Goal: Find specific page/section: Find specific page/section

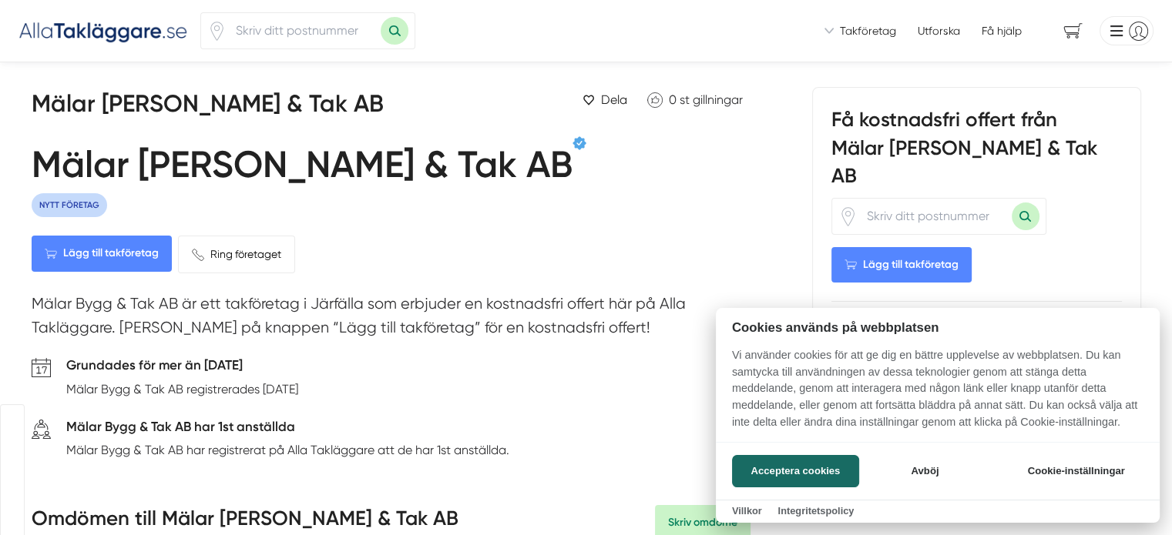
scroll to position [321, 0]
click at [814, 483] on button "Acceptera cookies" at bounding box center [795, 471] width 127 height 32
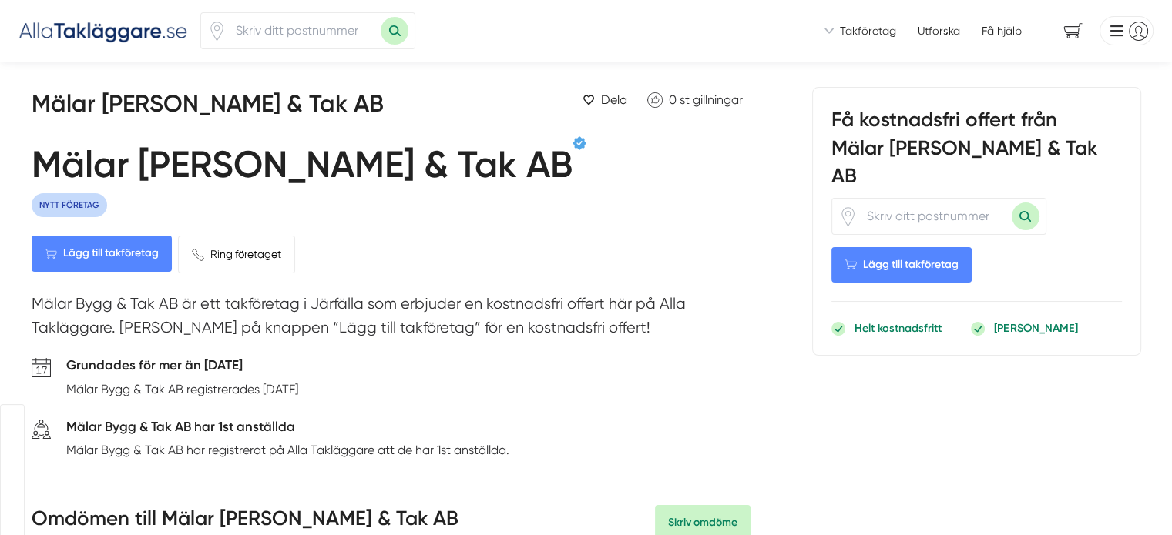
click at [519, 316] on p "Mälar Bygg & Tak AB är ett takföretag i Järfälla som erbjuder en kostnadsfri of…" at bounding box center [391, 320] width 719 height 56
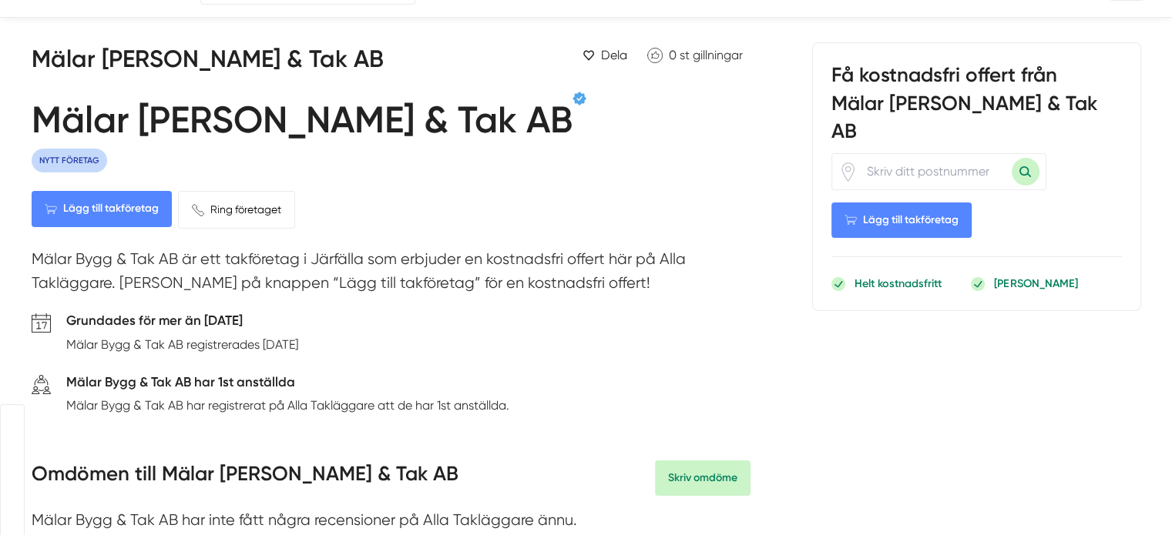
scroll to position [0, 0]
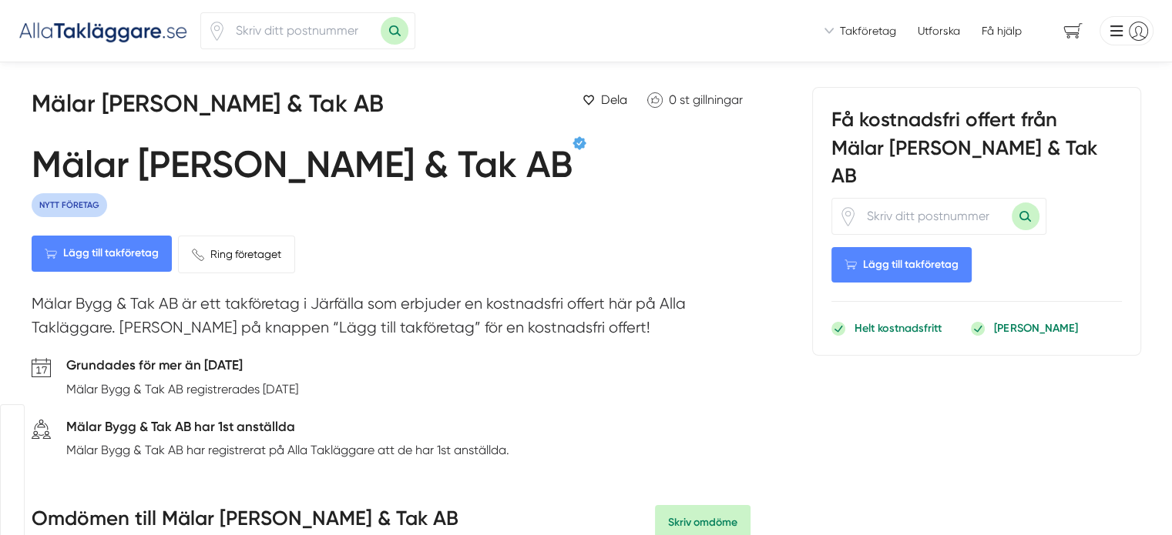
click at [264, 32] on input "number" at bounding box center [304, 30] width 154 height 35
type input "17674"
click at [381, 17] on button "Sök med postnummer" at bounding box center [395, 31] width 28 height 28
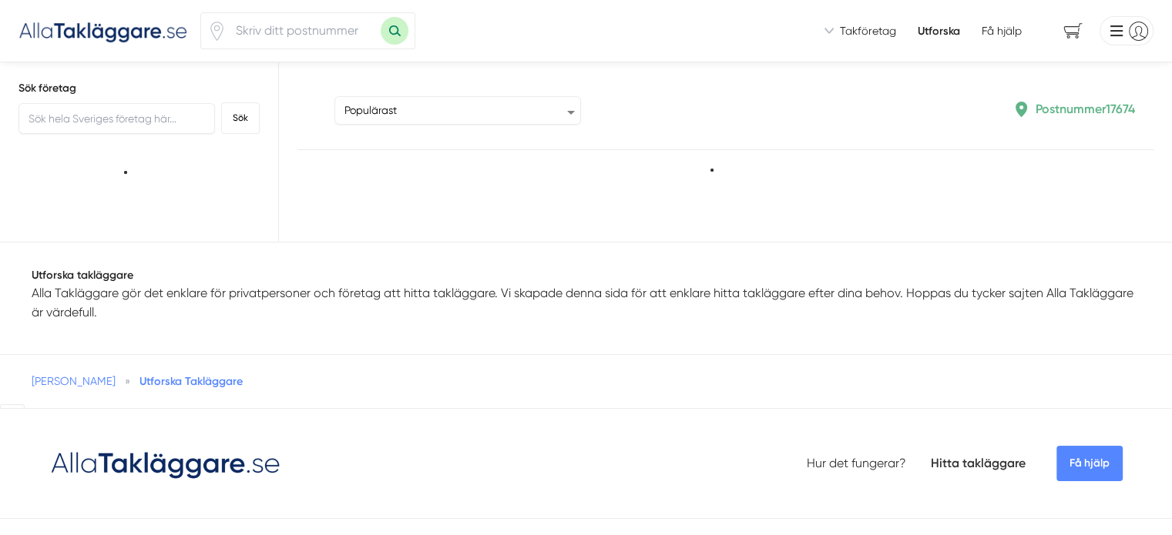
scroll to position [321, 0]
type input "17674"
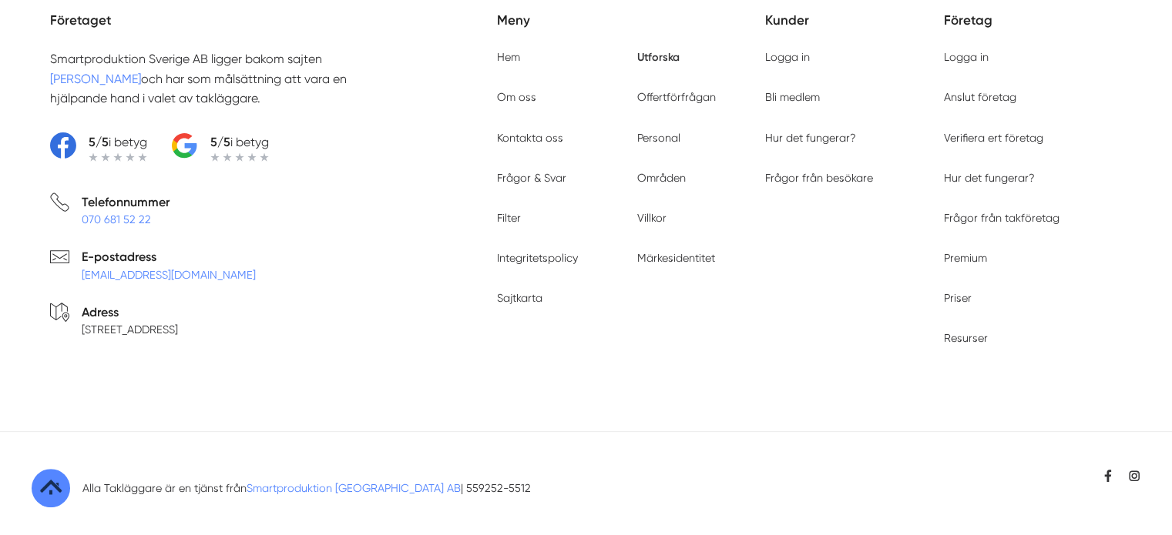
scroll to position [6339, 0]
